Goal: Transaction & Acquisition: Purchase product/service

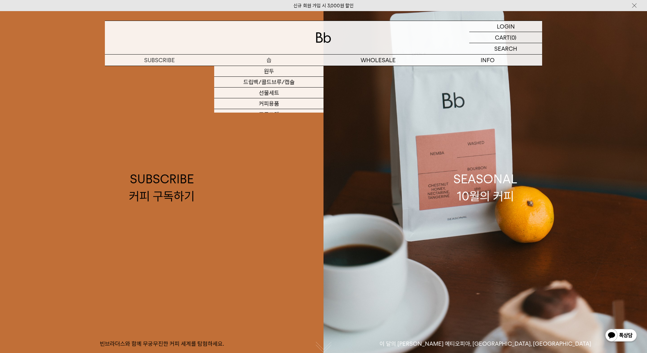
click at [276, 60] on p "숍" at bounding box center [268, 60] width 109 height 11
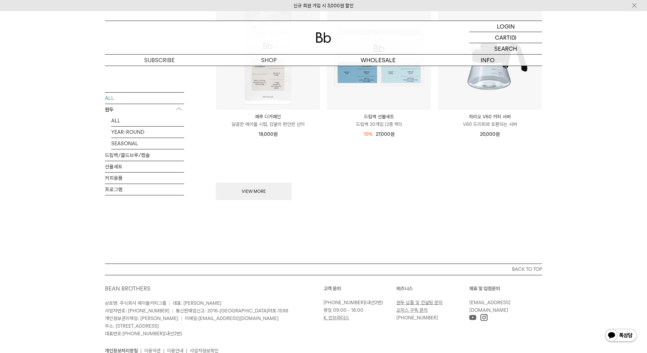
scroll to position [821, 0]
click at [119, 153] on link "드립백/콜드브루/캡슐" at bounding box center [144, 154] width 79 height 11
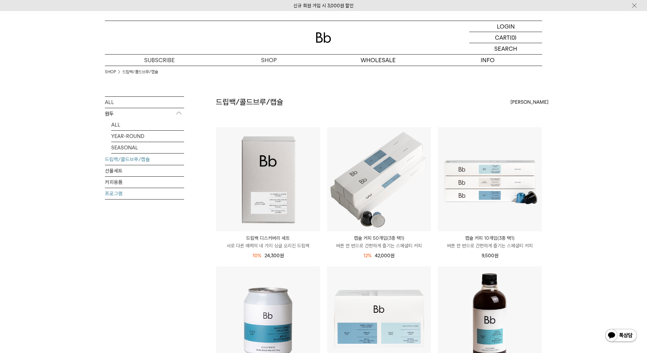
scroll to position [206, 0]
